Goal: Navigation & Orientation: Find specific page/section

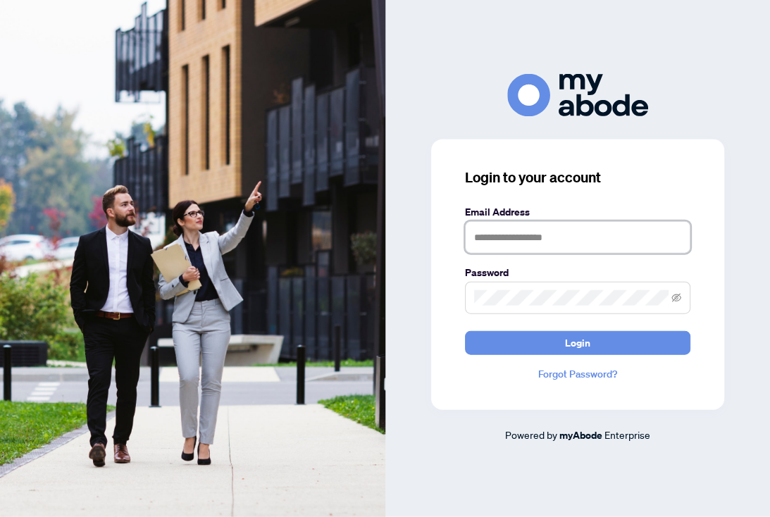
scroll to position [1, 0]
type input "**********"
click at [577, 355] on button "Login" at bounding box center [577, 343] width 225 height 24
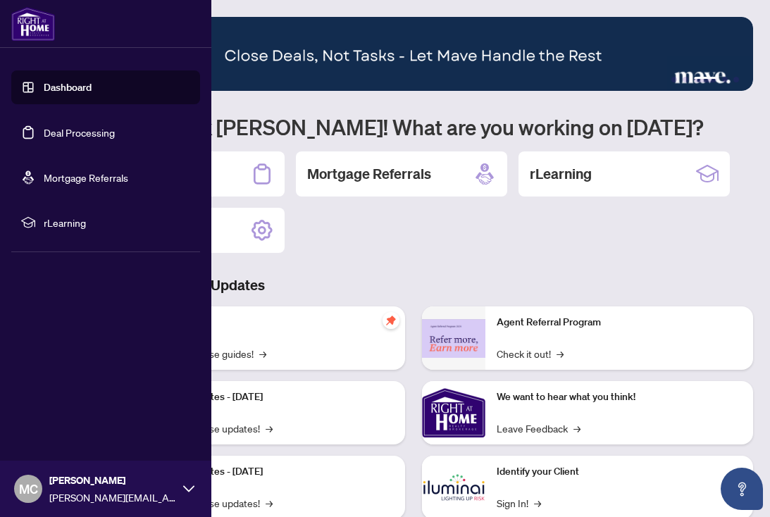
click at [44, 129] on link "Deal Processing" at bounding box center [79, 132] width 71 height 13
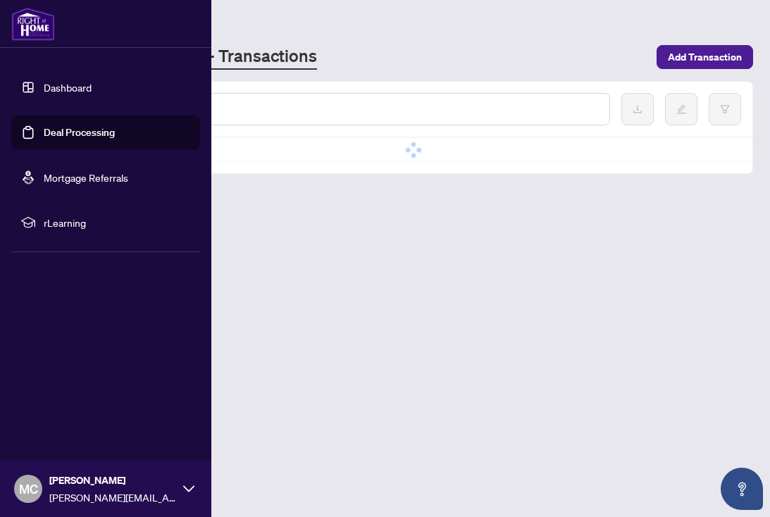
click at [82, 180] on link "Mortgage Referrals" at bounding box center [86, 177] width 85 height 13
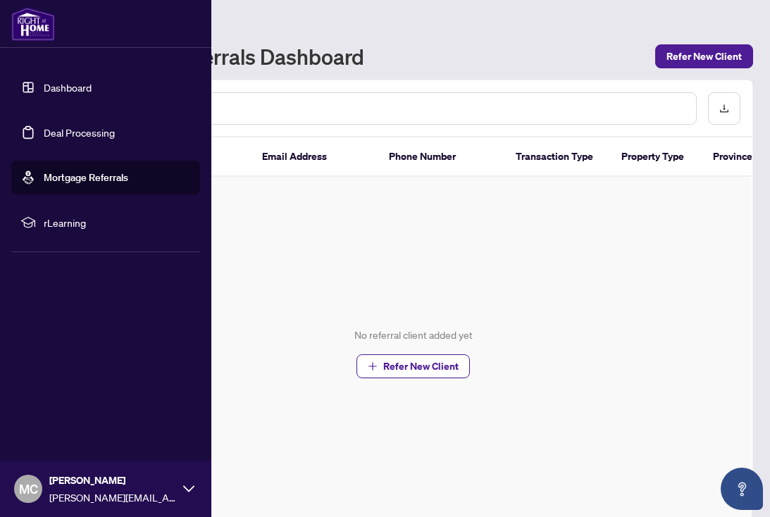
click at [64, 225] on span "rLearning" at bounding box center [117, 222] width 147 height 15
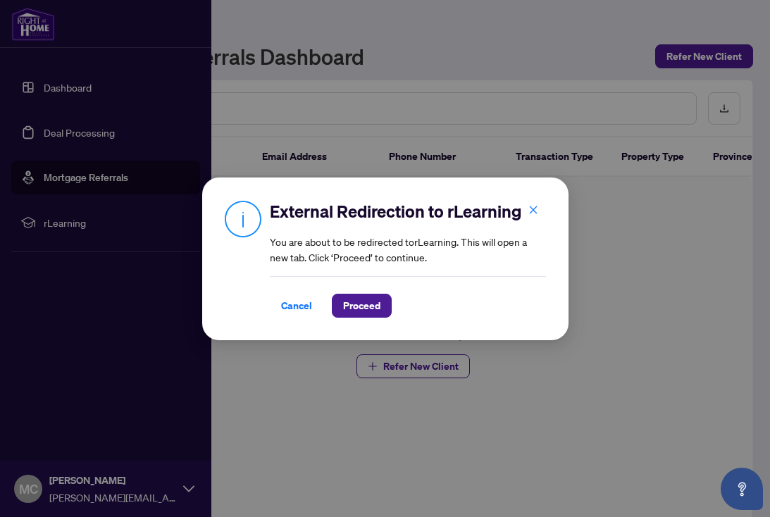
click at [531, 211] on icon "close" at bounding box center [533, 210] width 8 height 8
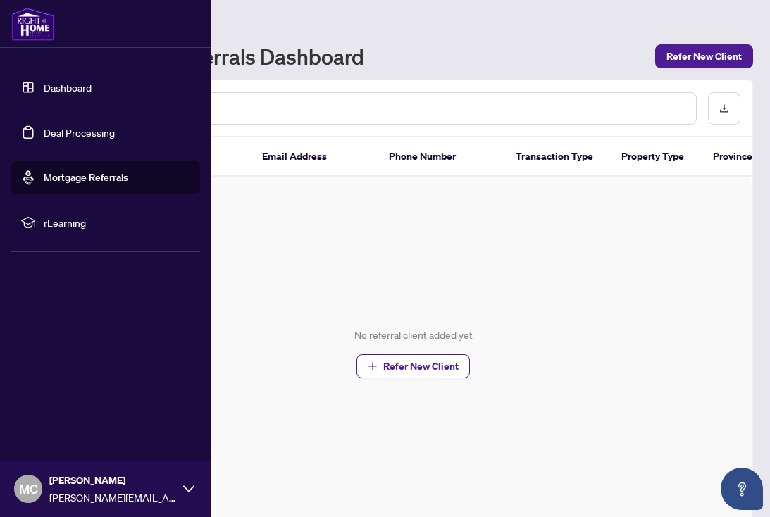
click at [44, 85] on link "Dashboard" at bounding box center [68, 87] width 48 height 13
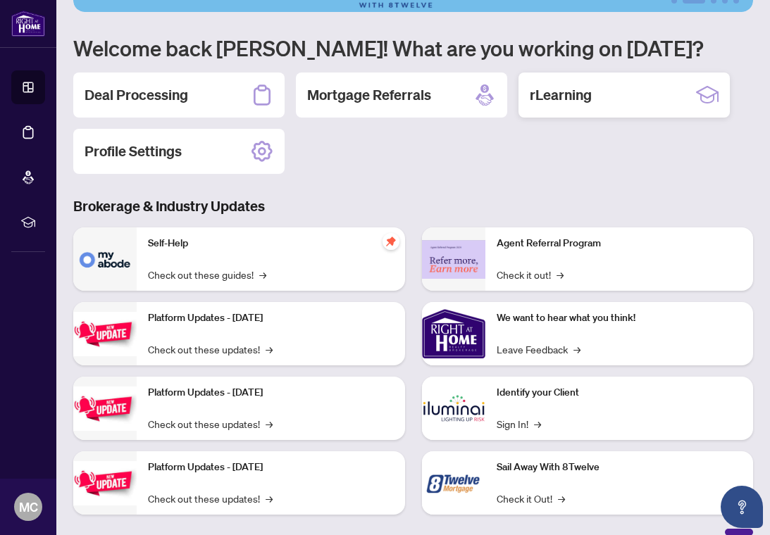
click at [560, 96] on h2 "rLearning" at bounding box center [561, 95] width 62 height 20
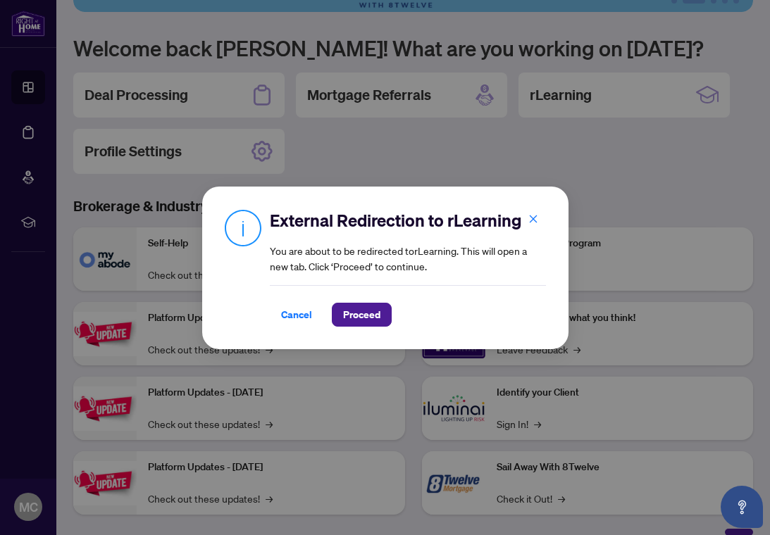
click at [384, 165] on div "External Redirection to rLearning You are about to be redirected to rLearning .…" at bounding box center [385, 267] width 770 height 535
click at [532, 220] on icon "close" at bounding box center [533, 220] width 8 height 8
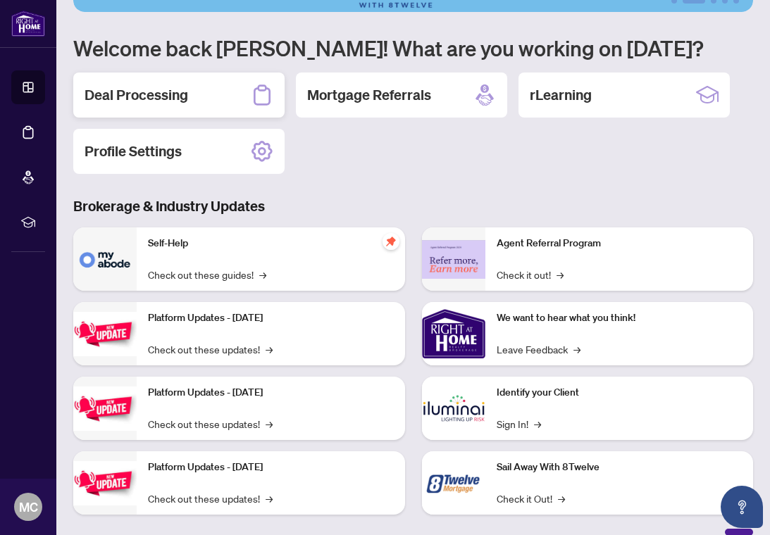
click at [149, 94] on h2 "Deal Processing" at bounding box center [137, 95] width 104 height 20
